Goal: Complete application form: Complete application form

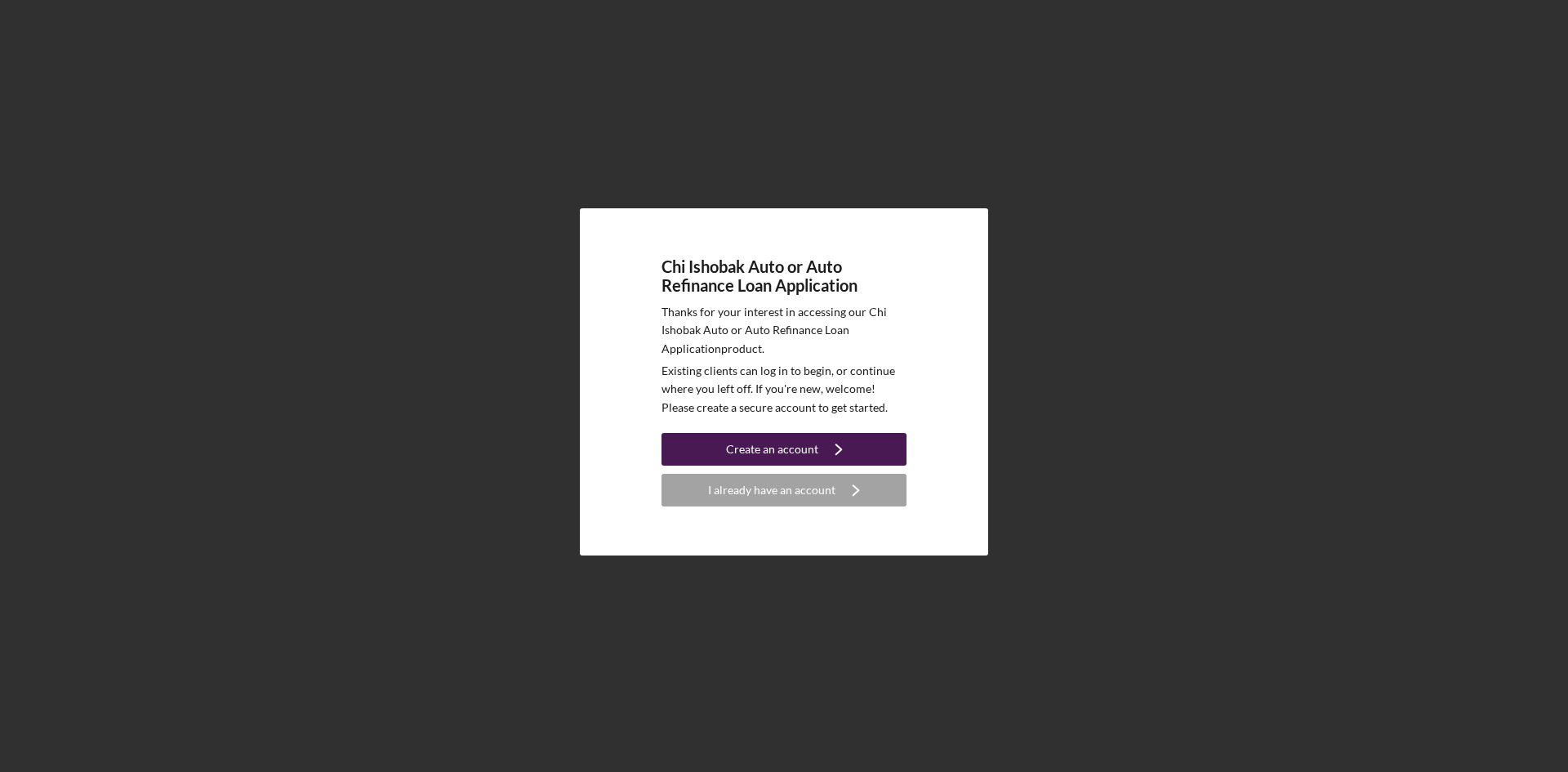
click at [736, 452] on div "Create an account" at bounding box center [772, 448] width 92 height 33
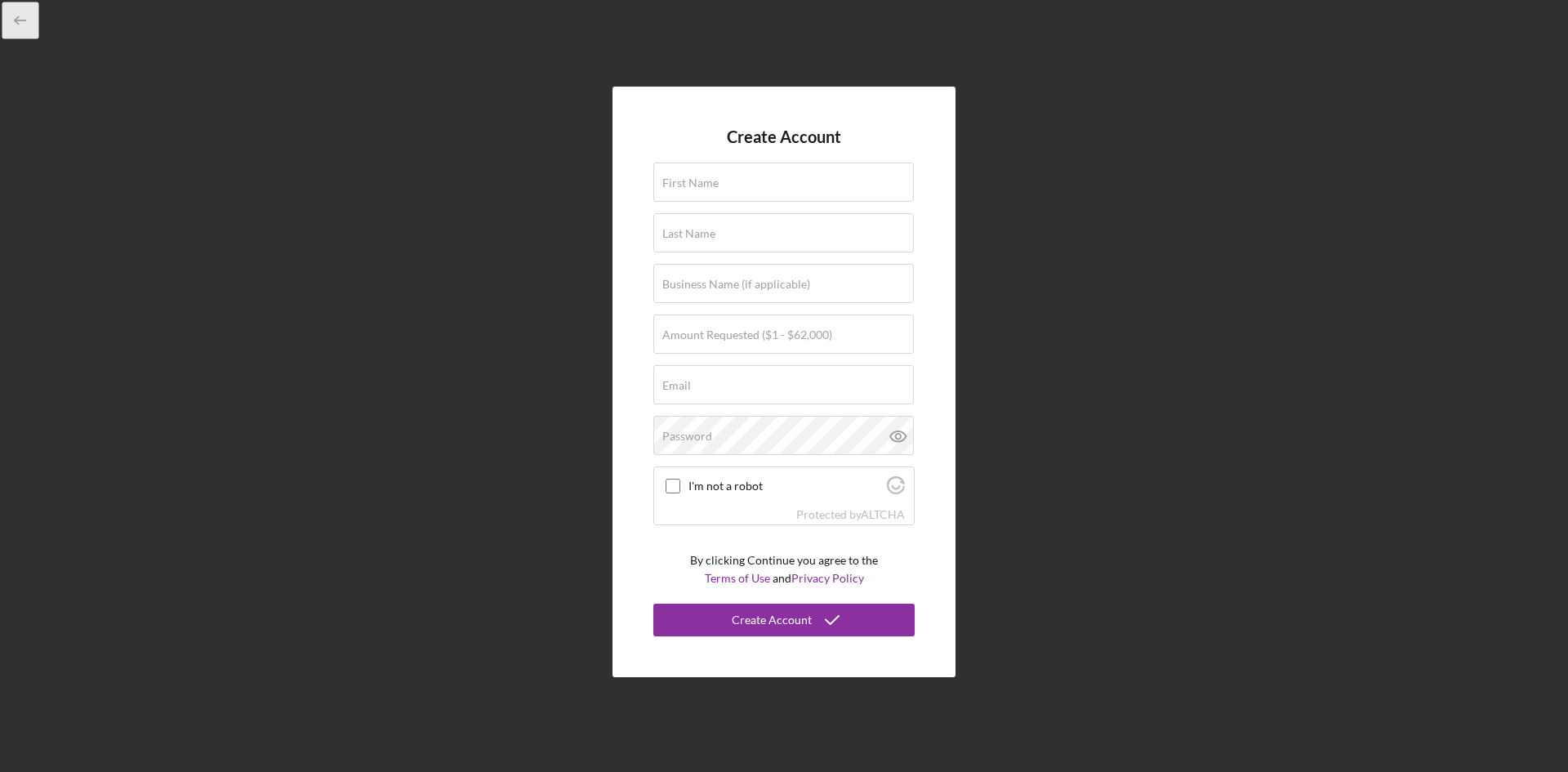
click at [6, 16] on icon "button" at bounding box center [20, 20] width 37 height 37
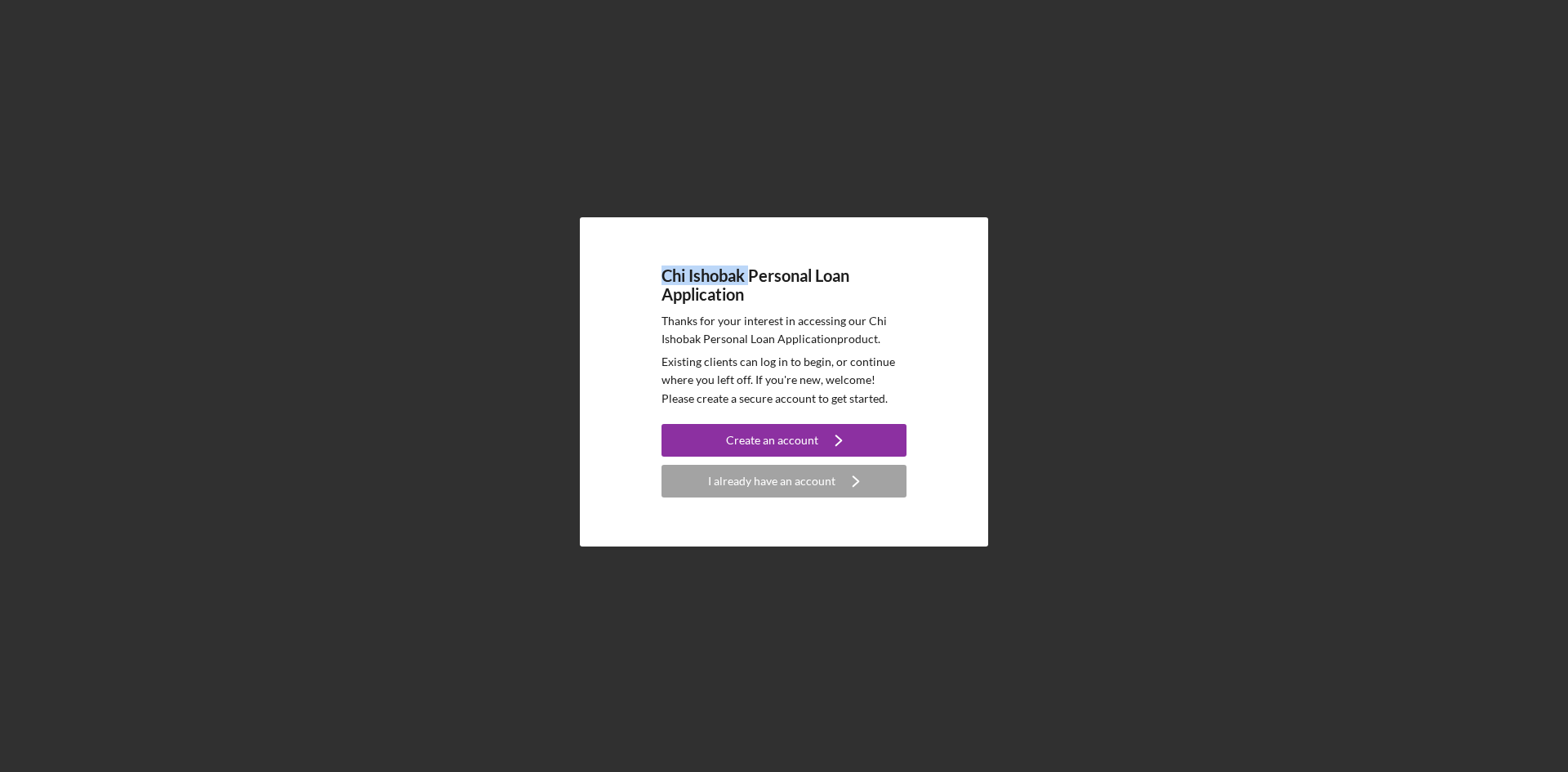
drag, startPoint x: 653, startPoint y: 272, endPoint x: 749, endPoint y: 281, distance: 96.4
click at [749, 281] on div "Chi Ishobak Personal Loan Application Thanks for your interest in accessing our…" at bounding box center [784, 382] width 409 height 330
click at [710, 269] on h4 "Chi Ishobak Personal Loan Application" at bounding box center [784, 285] width 245 height 38
click at [706, 266] on h4 "Chi Ishobak Personal Loan Application" at bounding box center [784, 285] width 245 height 38
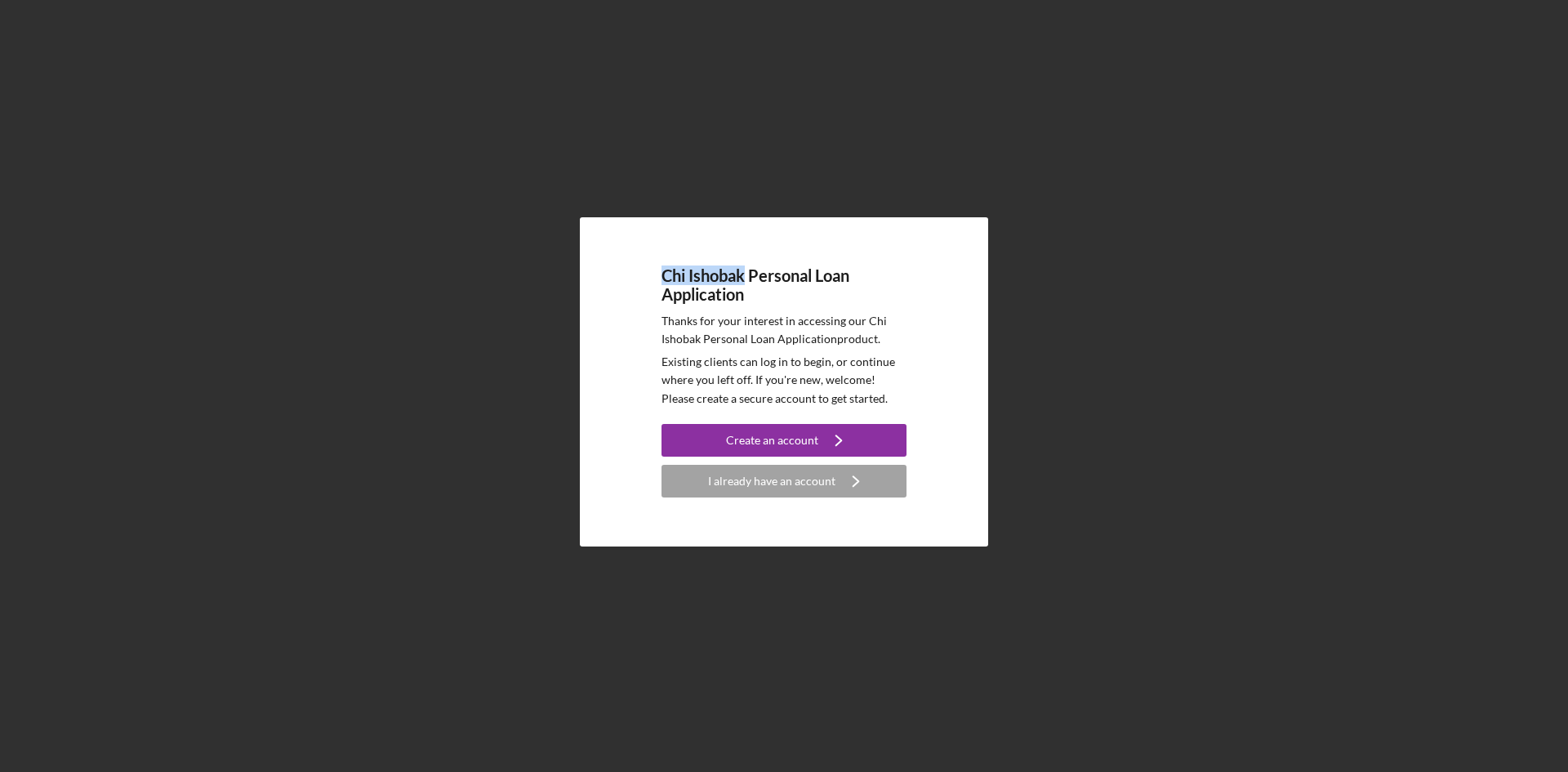
drag, startPoint x: 664, startPoint y: 278, endPoint x: 745, endPoint y: 278, distance: 81.0
click at [745, 278] on h4 "Chi Ishobak Personal Loan Application" at bounding box center [784, 285] width 245 height 38
copy h4 "Chi Ishobak"
